Goal: Information Seeking & Learning: Learn about a topic

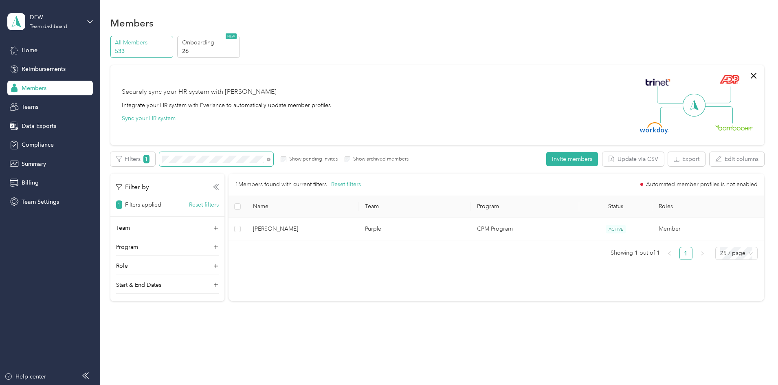
click at [235, 154] on span at bounding box center [216, 159] width 114 height 14
click at [237, 157] on span at bounding box center [216, 159] width 114 height 14
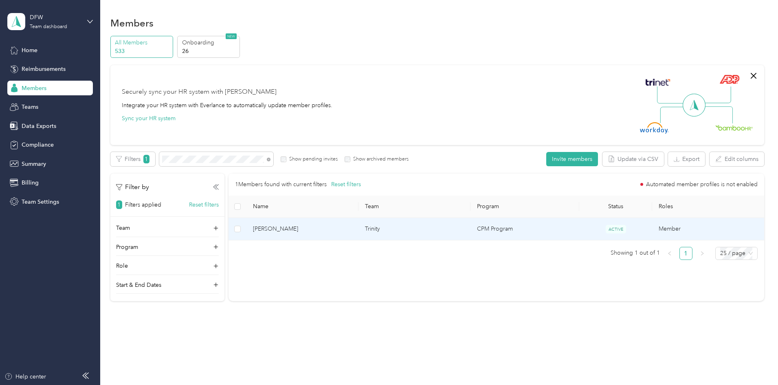
click at [341, 225] on span "[PERSON_NAME]" at bounding box center [302, 229] width 99 height 9
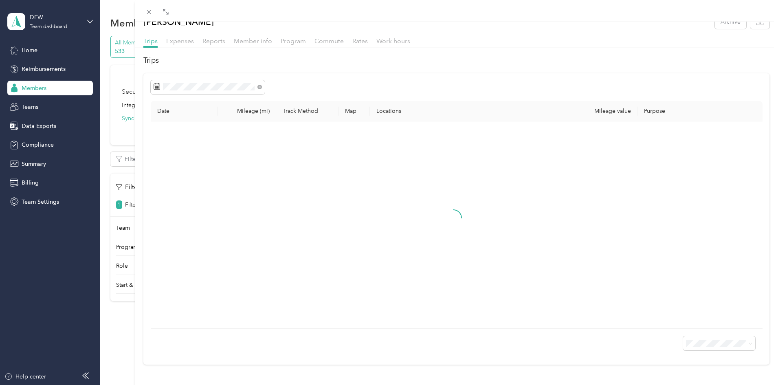
scroll to position [20, 0]
click at [709, 320] on span "100 per load" at bounding box center [699, 316] width 33 height 7
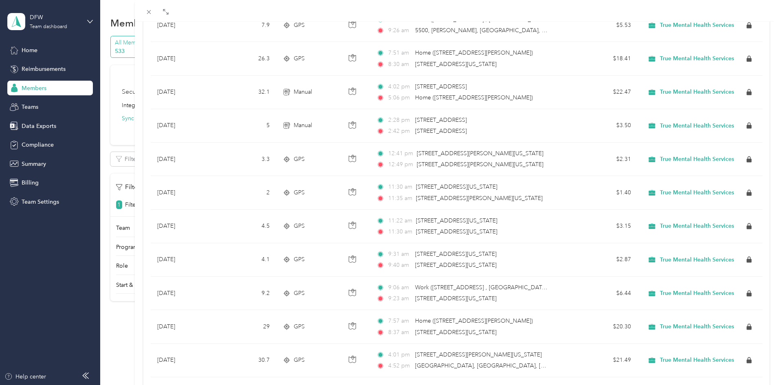
scroll to position [3164, 0]
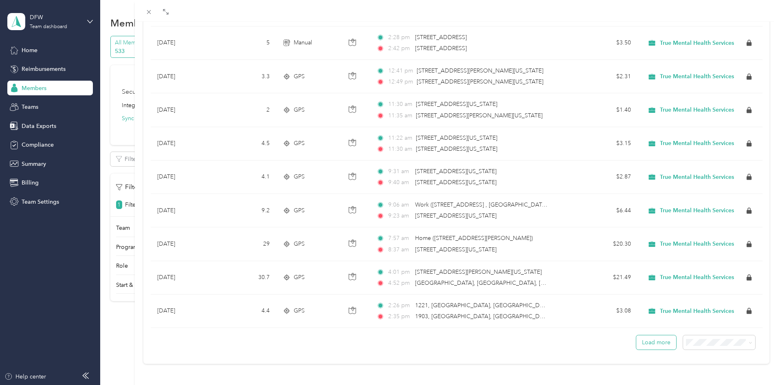
click at [649, 335] on button "Load more" at bounding box center [656, 342] width 40 height 14
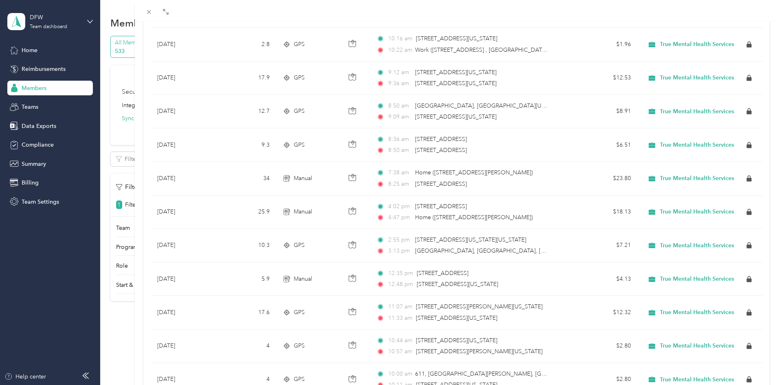
scroll to position [6515, 0]
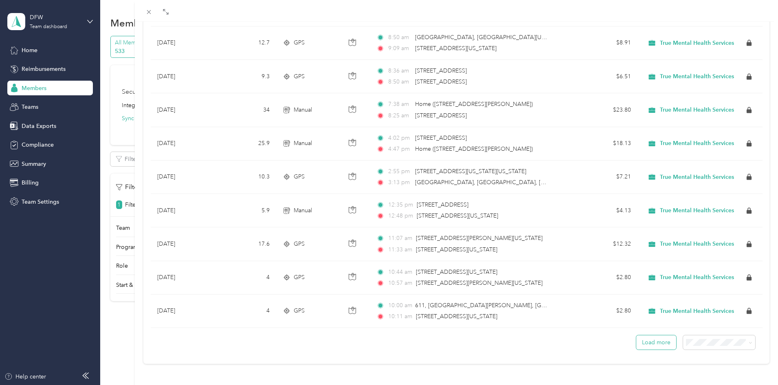
click at [647, 336] on button "Load more" at bounding box center [656, 342] width 40 height 14
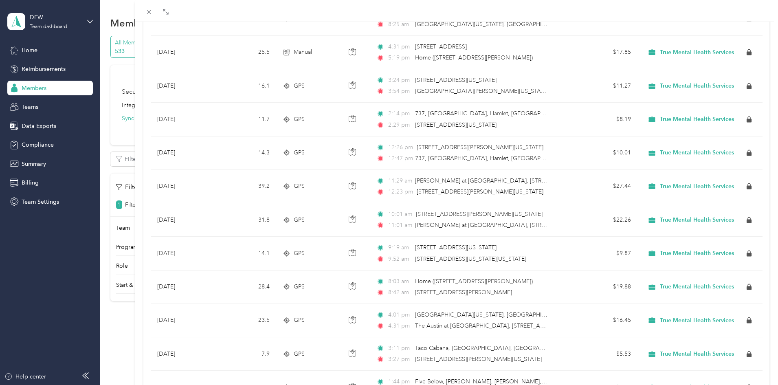
scroll to position [9866, 0]
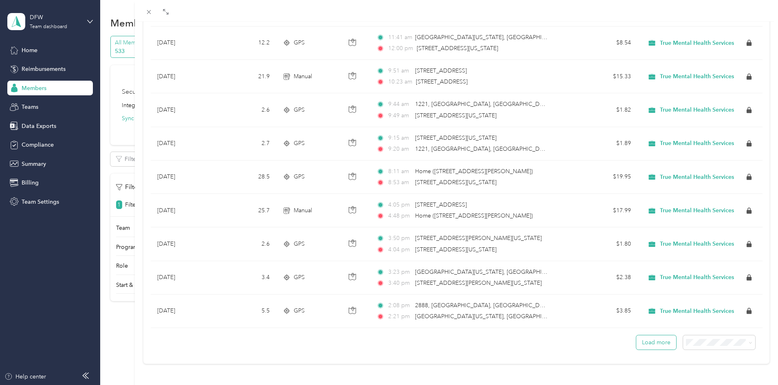
click at [636, 339] on button "Load more" at bounding box center [656, 342] width 40 height 14
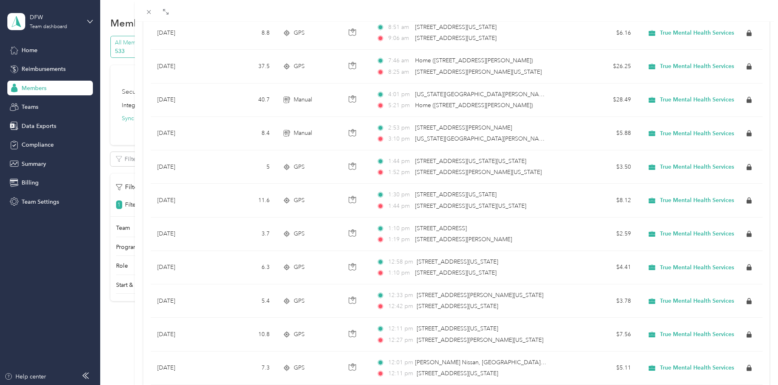
scroll to position [13218, 0]
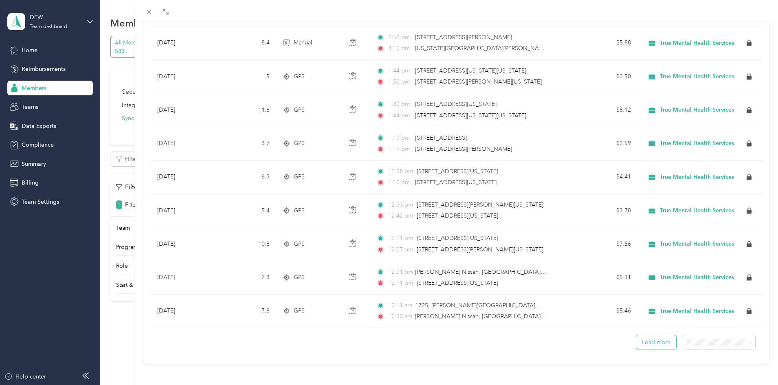
click at [643, 339] on button "Load more" at bounding box center [656, 342] width 40 height 14
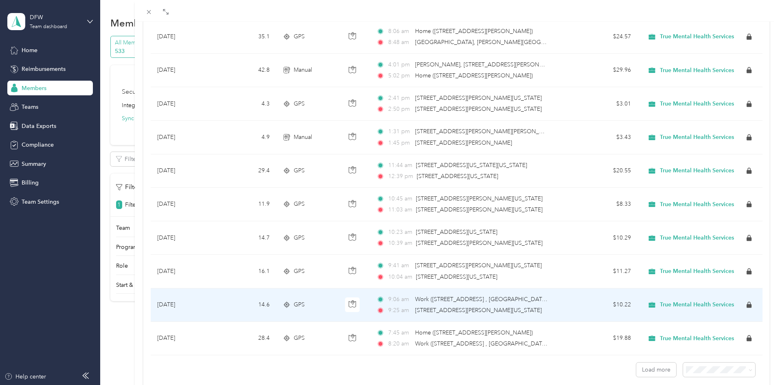
scroll to position [16569, 0]
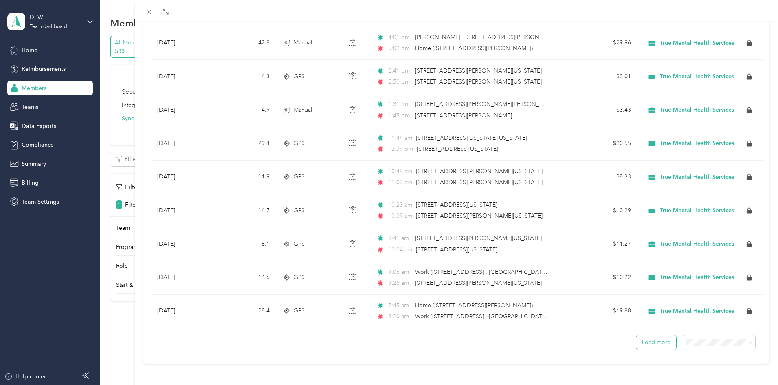
click at [652, 338] on button "Load more" at bounding box center [656, 342] width 40 height 14
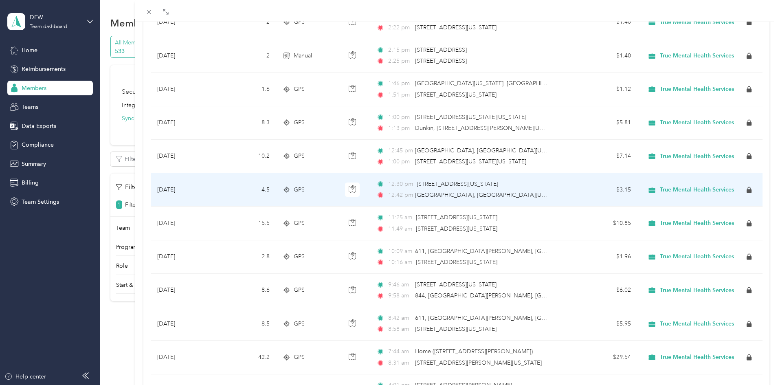
scroll to position [17547, 0]
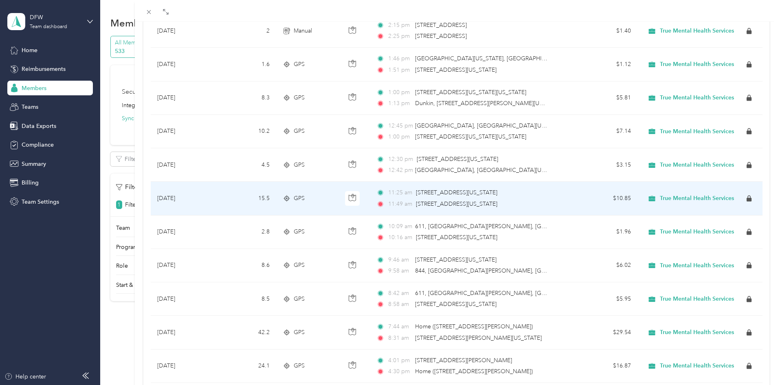
click at [498, 204] on span "[STREET_ADDRESS][US_STATE]" at bounding box center [456, 203] width 81 height 7
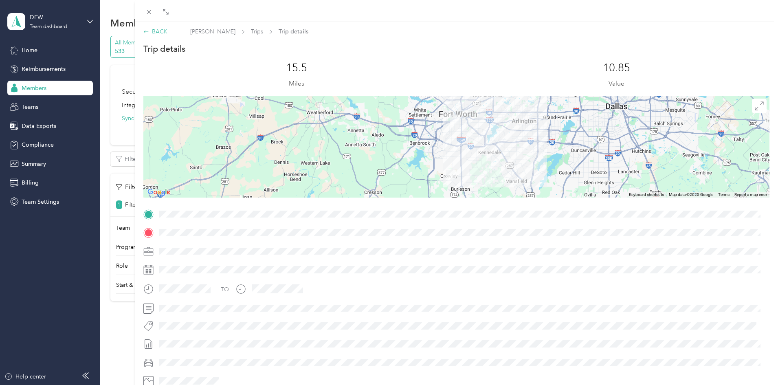
click at [154, 28] on div "BACK" at bounding box center [155, 31] width 24 height 9
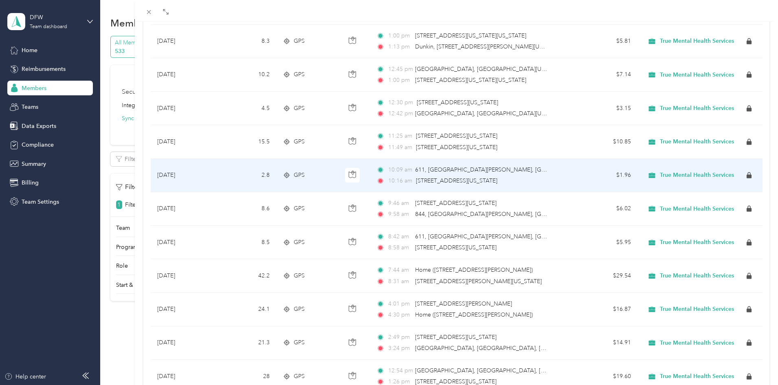
scroll to position [17563, 0]
